Goal: Information Seeking & Learning: Learn about a topic

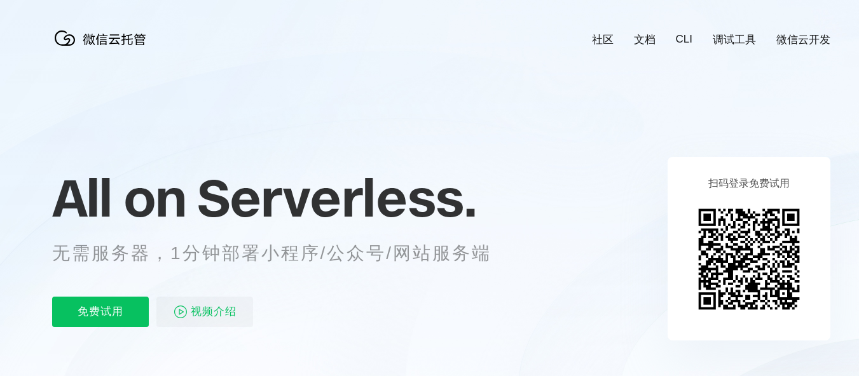
scroll to position [0, 2260]
click at [357, 200] on span "Serverless." at bounding box center [336, 198] width 279 height 64
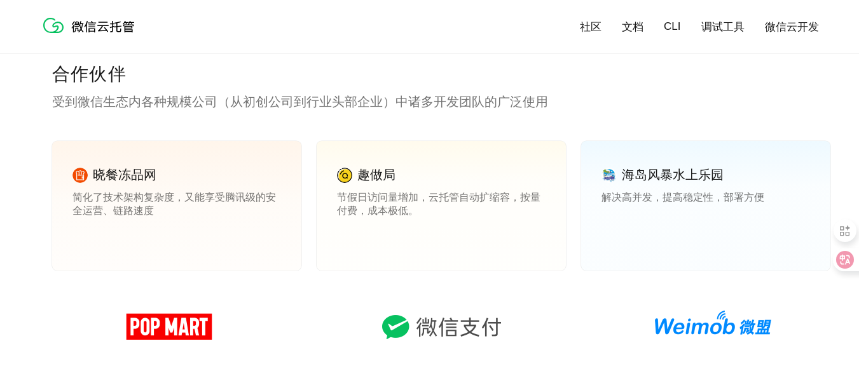
scroll to position [1780, 0]
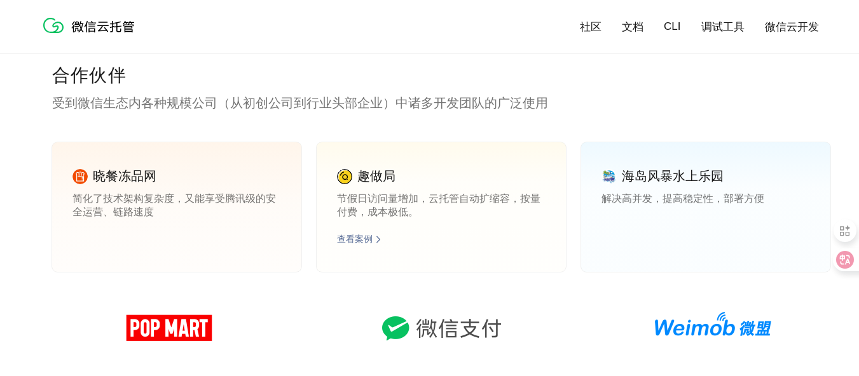
click at [363, 241] on link "查看案例" at bounding box center [355, 239] width 36 height 11
click at [9, 202] on div "合作伙伴 受到微信生态内各种规模公司（从初创公司到行业头部企业）中诸多开发团队的广泛使用 晓餐冻品网 简化了技术架构复杂度，又能享受腾讯级的安全运营、链路速度…" at bounding box center [441, 318] width 882 height 509
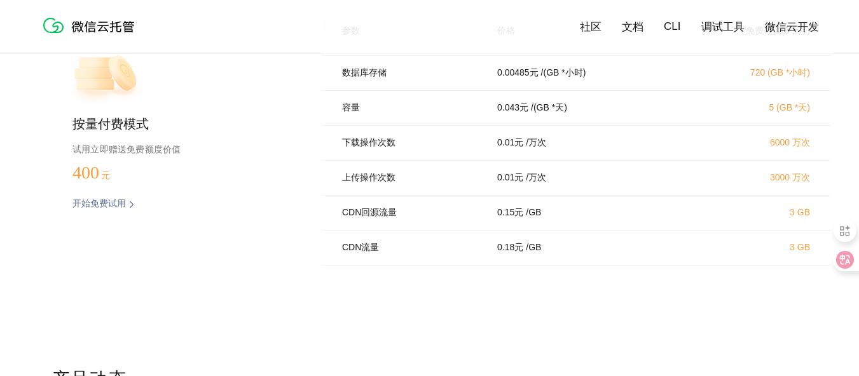
scroll to position [2670, 0]
click at [671, 30] on link "CLI" at bounding box center [672, 26] width 17 height 13
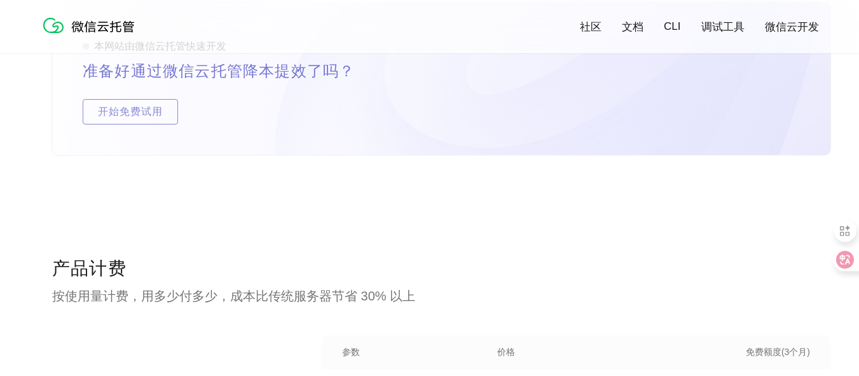
scroll to position [2098, 0]
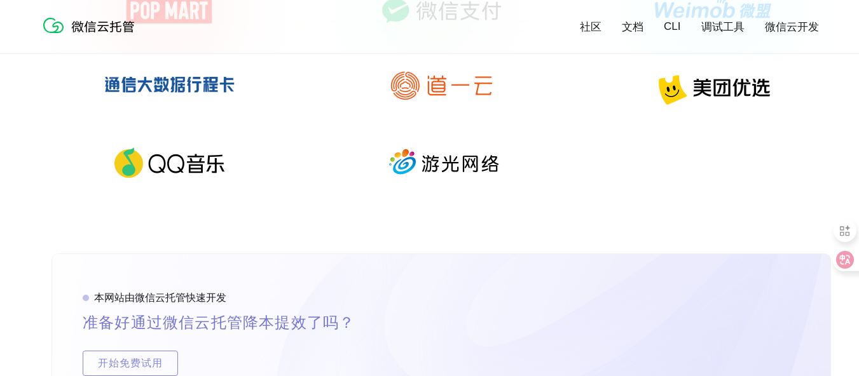
click at [802, 29] on link "微信云开发" at bounding box center [792, 27] width 54 height 15
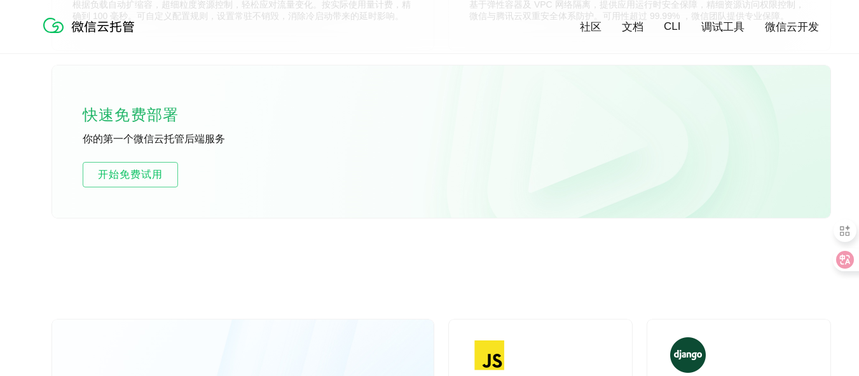
scroll to position [826, 0]
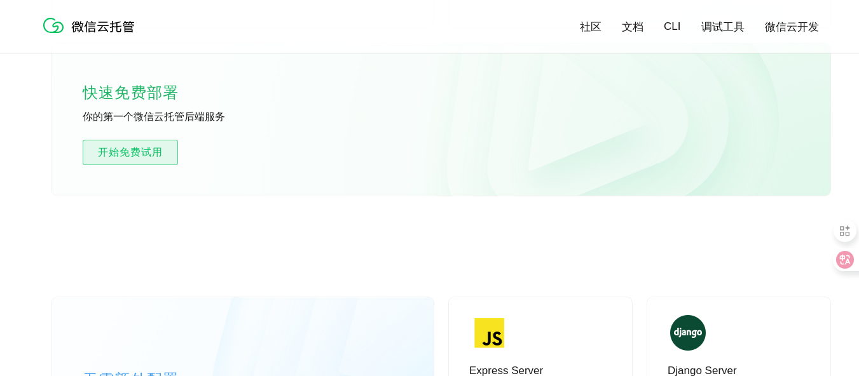
click at [129, 153] on span "开始免费试用" at bounding box center [130, 152] width 94 height 15
